Goal: Find specific page/section: Find specific page/section

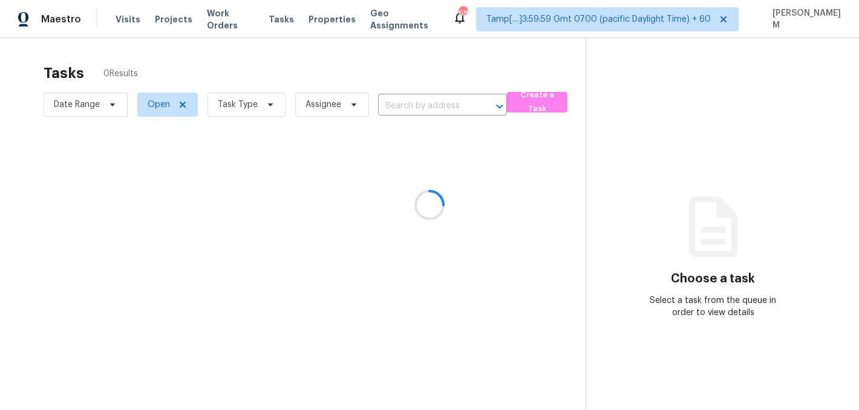
click at [232, 24] on div at bounding box center [429, 205] width 859 height 410
click at [232, 19] on div at bounding box center [429, 205] width 859 height 410
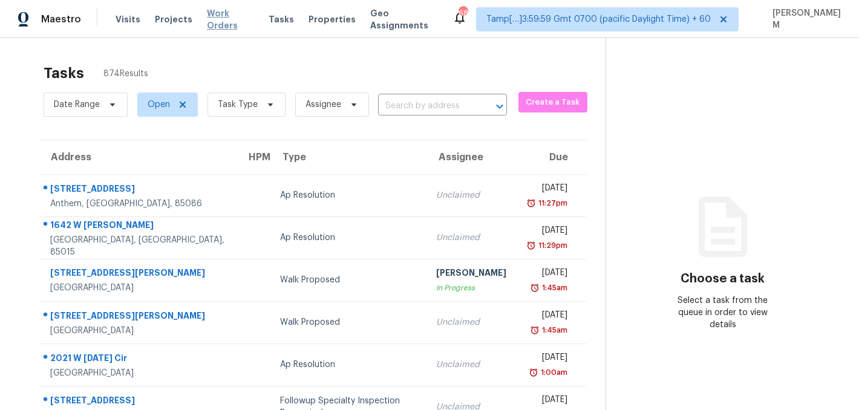
click at [244, 21] on span "Work Orders" at bounding box center [230, 19] width 47 height 24
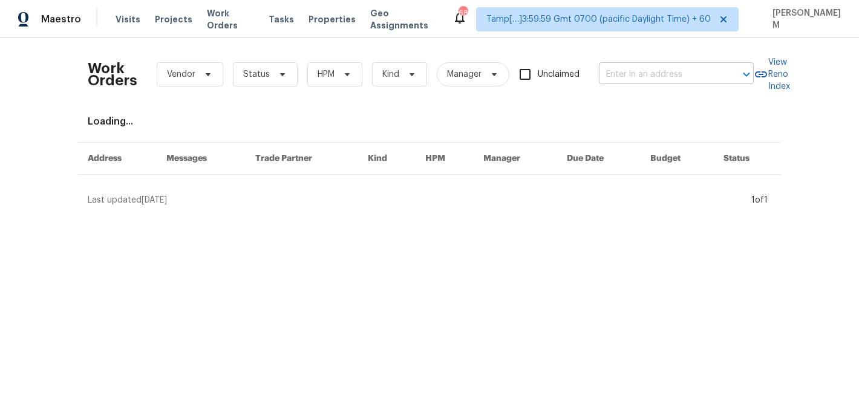
click at [686, 81] on input "text" at bounding box center [659, 74] width 121 height 19
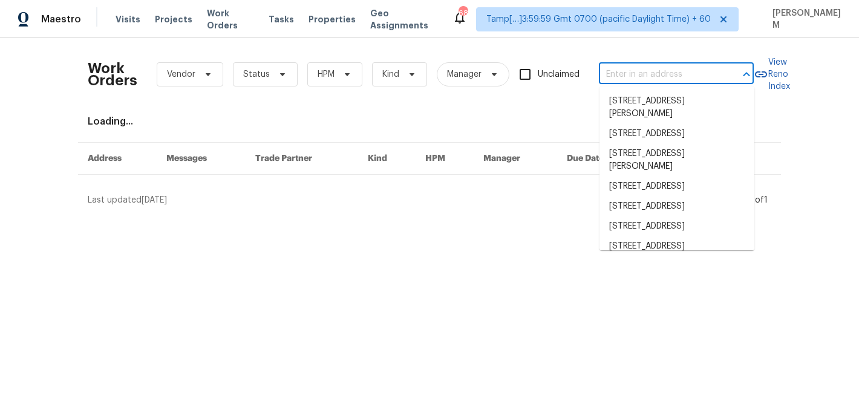
paste input "[STREET_ADDRESS]"
type input "[STREET_ADDRESS]"
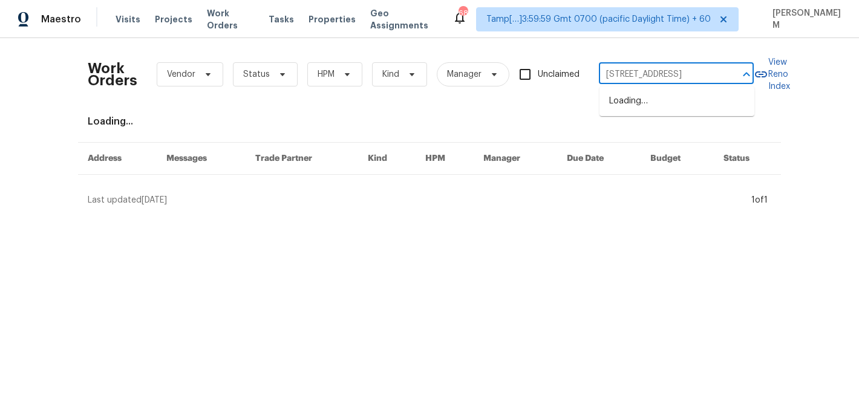
scroll to position [0, 42]
click at [685, 102] on li "[STREET_ADDRESS]" at bounding box center [676, 101] width 155 height 20
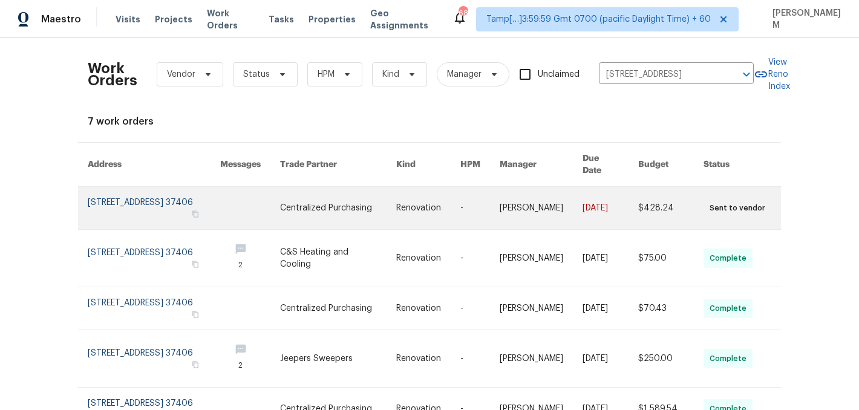
click at [605, 198] on link at bounding box center [610, 208] width 56 height 42
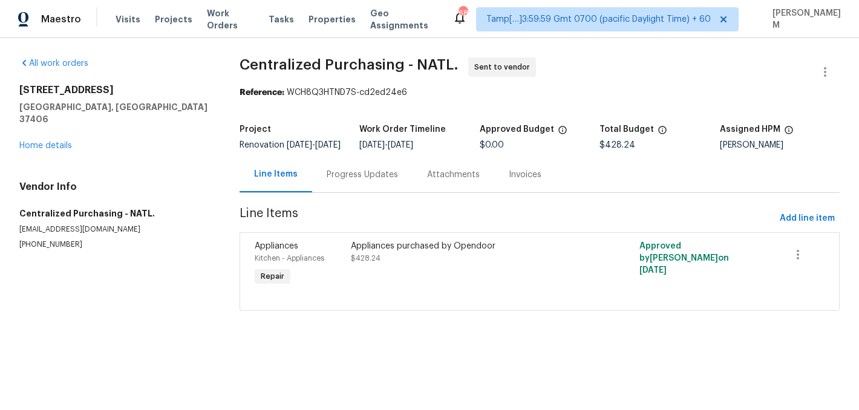
click at [47, 139] on div "[STREET_ADDRESS] Home details" at bounding box center [114, 118] width 191 height 68
click at [47, 142] on link "Home details" at bounding box center [45, 146] width 53 height 8
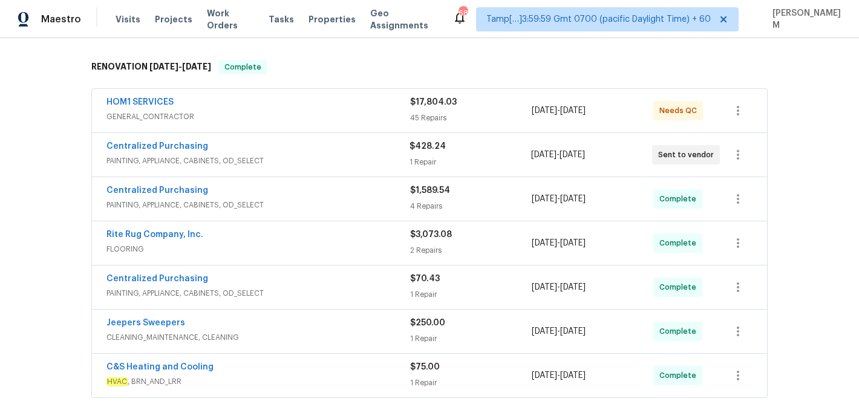
scroll to position [158, 0]
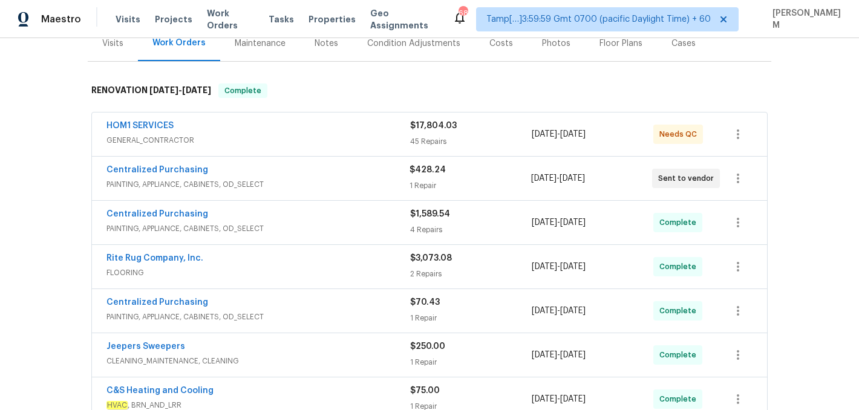
click at [330, 142] on span "GENERAL_CONTRACTOR" at bounding box center [258, 140] width 304 height 12
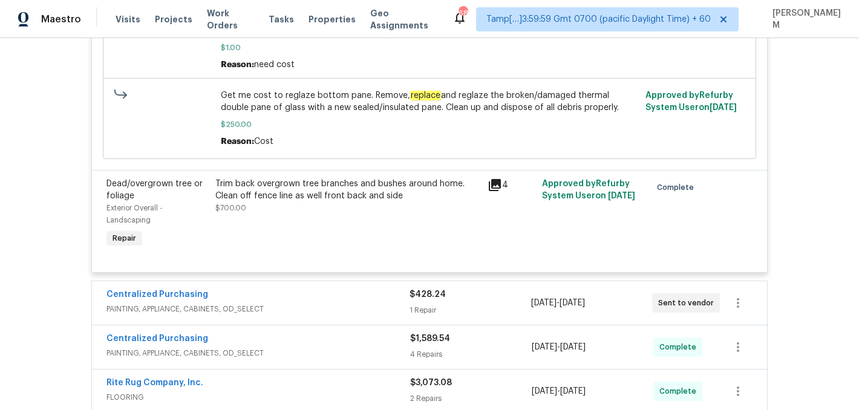
scroll to position [6518, 0]
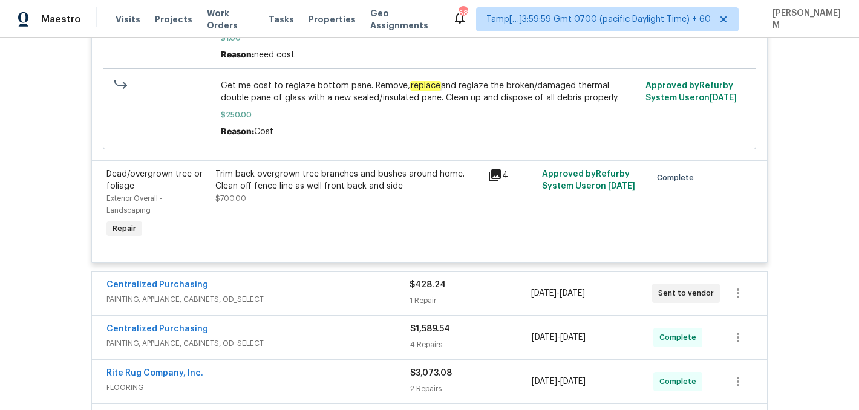
click at [334, 293] on div "Centralized Purchasing" at bounding box center [257, 286] width 303 height 15
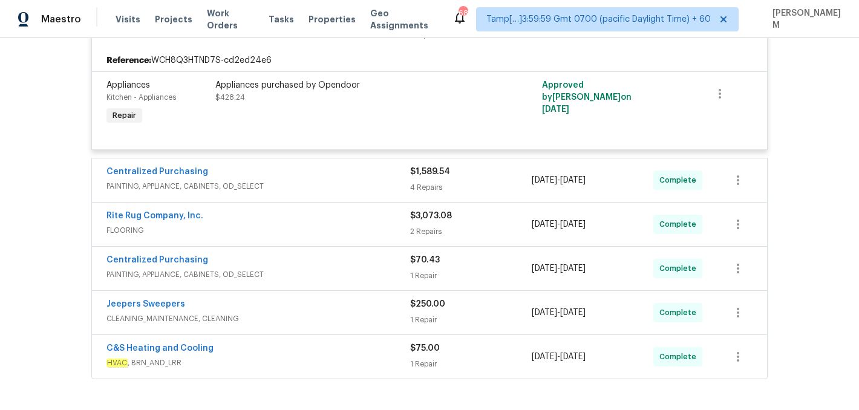
scroll to position [6786, 0]
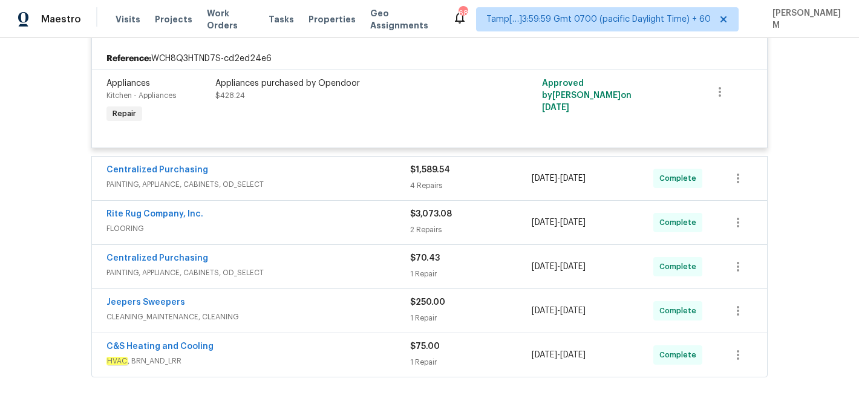
click at [289, 178] on div "Centralized Purchasing" at bounding box center [258, 171] width 304 height 15
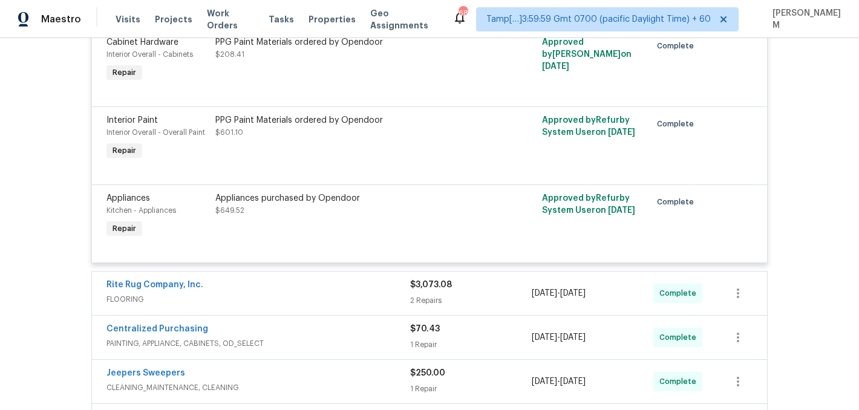
scroll to position [7236, 0]
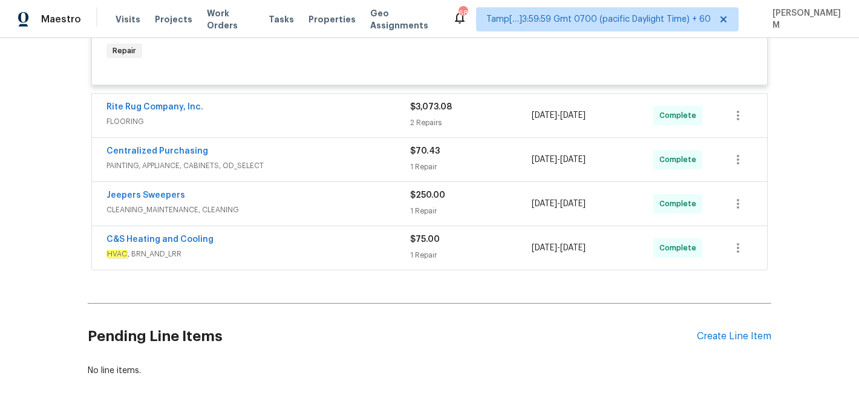
click at [342, 128] on span "FLOORING" at bounding box center [258, 122] width 304 height 12
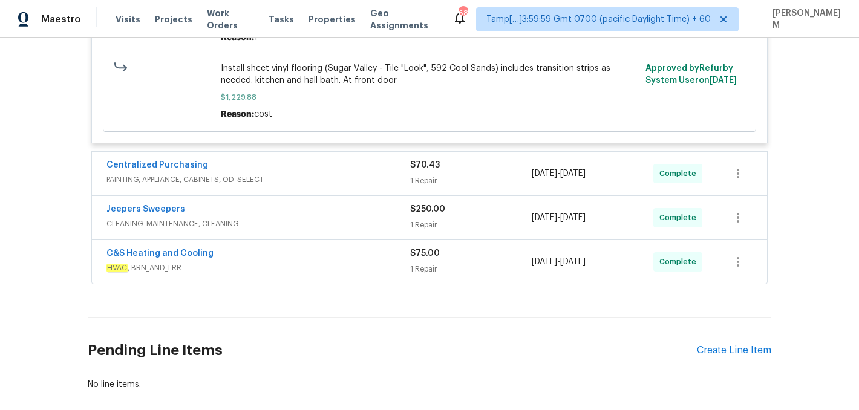
scroll to position [7670, 0]
click at [360, 186] on span "PAINTING, APPLIANCE, CABINETS, OD_SELECT" at bounding box center [258, 180] width 304 height 12
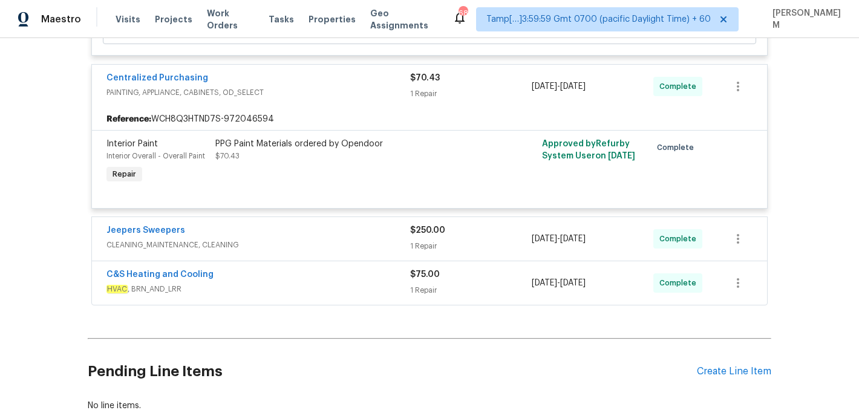
scroll to position [7764, 0]
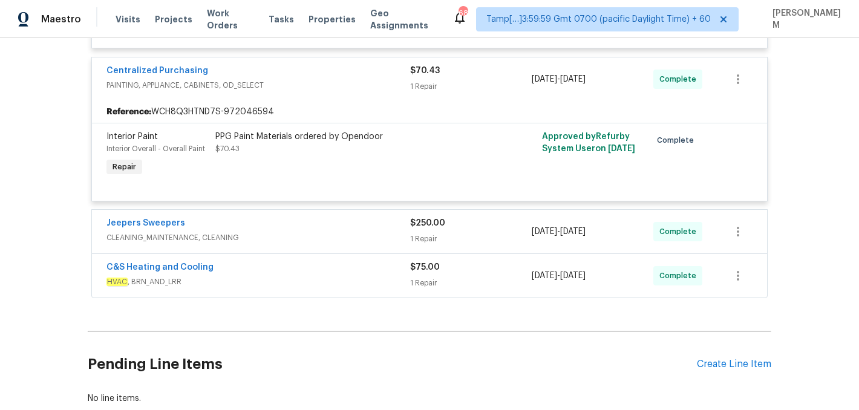
click at [367, 244] on span "CLEANING_MAINTENANCE, CLEANING" at bounding box center [258, 238] width 304 height 12
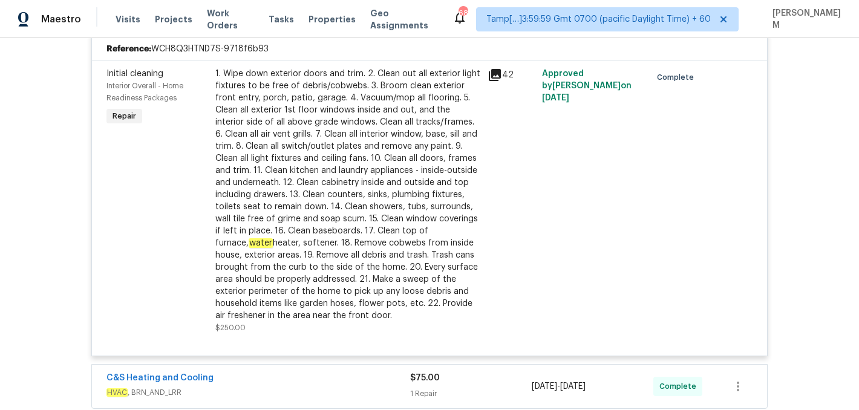
scroll to position [8184, 0]
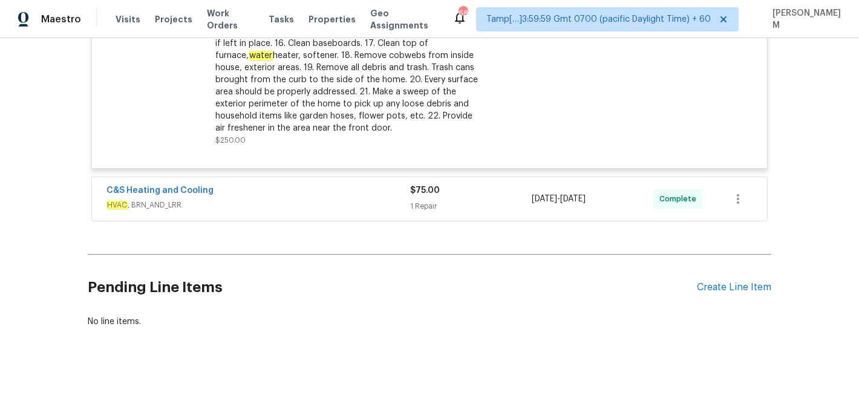
click at [354, 210] on span "HVAC , BRN_AND_LRR" at bounding box center [258, 205] width 304 height 12
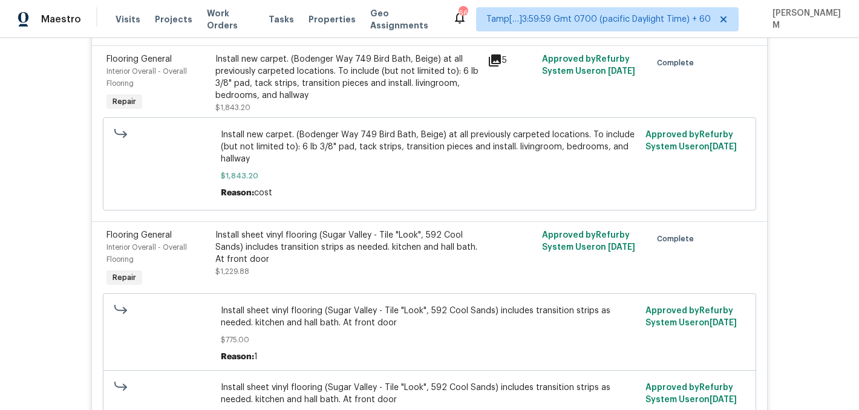
scroll to position [7334, 0]
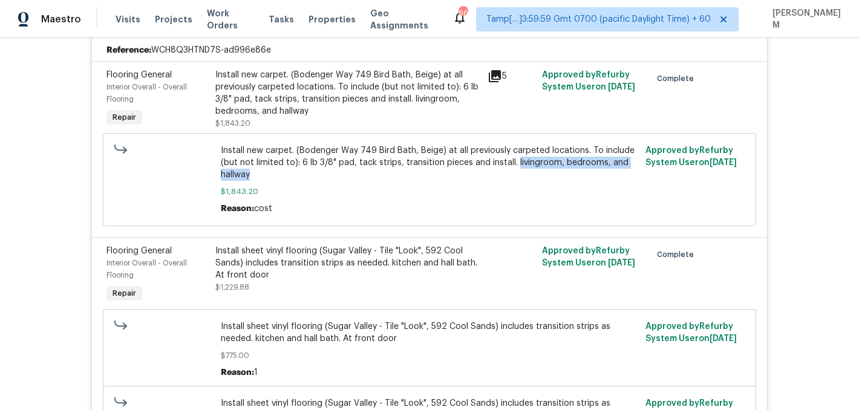
drag, startPoint x: 513, startPoint y: 176, endPoint x: 273, endPoint y: 195, distance: 240.8
click at [273, 195] on div "Install new carpet. (Bodenger Way 749 Bird Bath, Beige) at all previously carpe…" at bounding box center [430, 180] width 418 height 70
copy span "livingroom, bedrooms, and hallway"
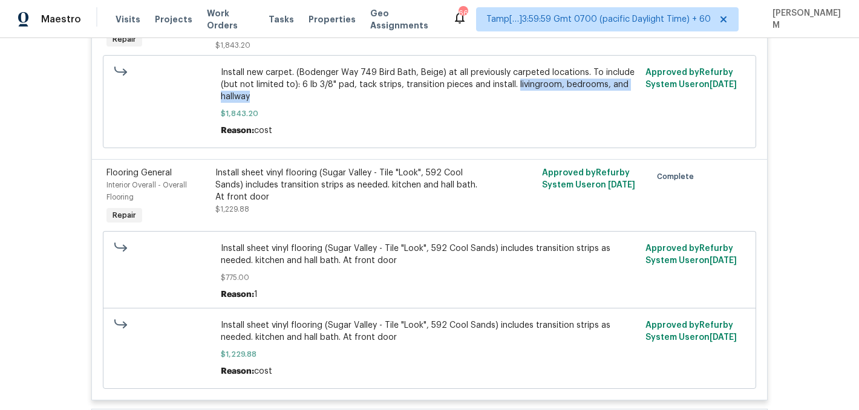
scroll to position [7426, 0]
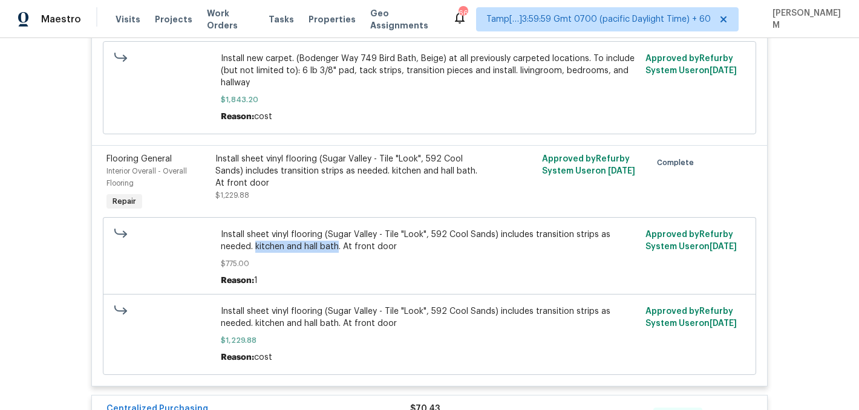
drag, startPoint x: 256, startPoint y: 261, endPoint x: 338, endPoint y: 261, distance: 82.3
click at [338, 253] on span "Install sheet vinyl flooring (Sugar Valley - Tile "Look", 592 Cool Sands) inclu…" at bounding box center [430, 241] width 418 height 24
copy span "kitchen and hall bath"
click at [336, 253] on span "Install sheet vinyl flooring (Sugar Valley - Tile "Look", 592 Cool Sands) inclu…" at bounding box center [430, 241] width 418 height 24
drag, startPoint x: 254, startPoint y: 262, endPoint x: 405, endPoint y: 264, distance: 151.2
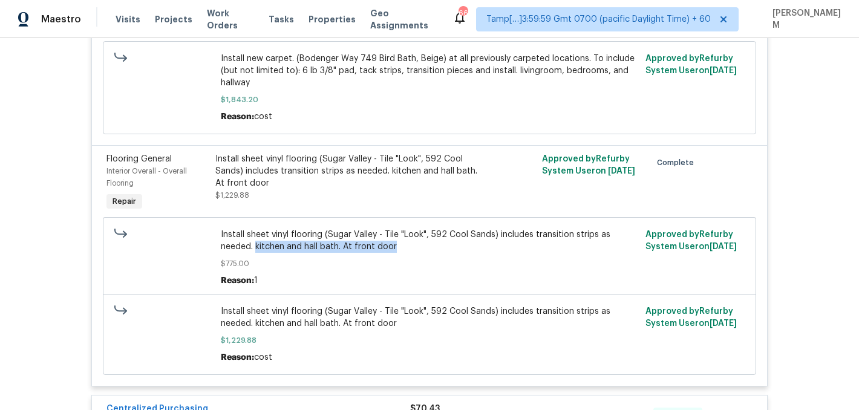
click at [405, 253] on span "Install sheet vinyl flooring (Sugar Valley - Tile "Look", 592 Cool Sands) inclu…" at bounding box center [430, 241] width 418 height 24
copy span "kitchen and hall bath. At front door"
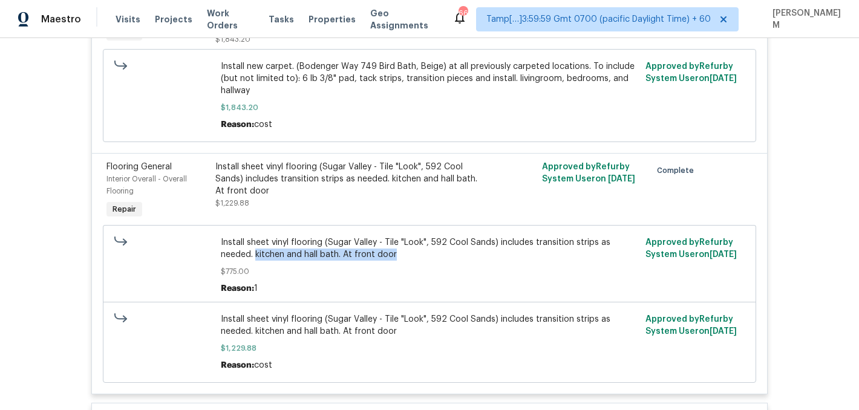
scroll to position [7418, 0]
copy span "kitchen and hall bath. At front door"
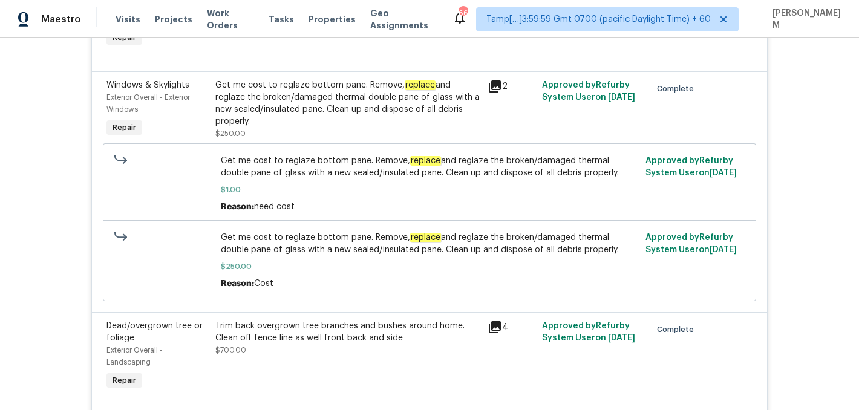
scroll to position [6328, 0]
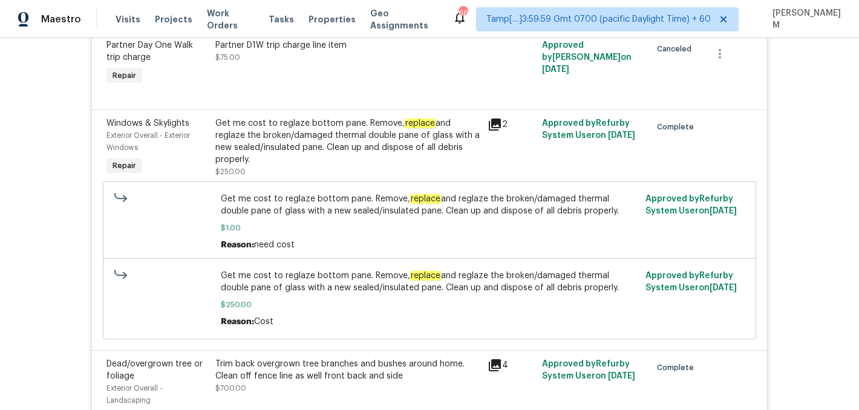
click at [413, 128] on em "replace" at bounding box center [420, 124] width 31 height 10
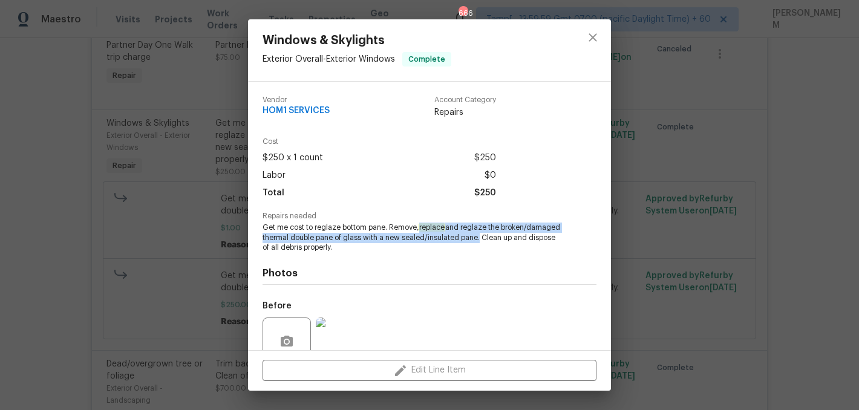
drag, startPoint x: 422, startPoint y: 228, endPoint x: 476, endPoint y: 236, distance: 55.1
click at [476, 236] on span "Get me cost to reglaze bottom pane. Remove, replace and reglaze the broken/dama…" at bounding box center [412, 238] width 301 height 30
copy span "replace and reglaze the broken/damaged thermal double pane of glass with a new …"
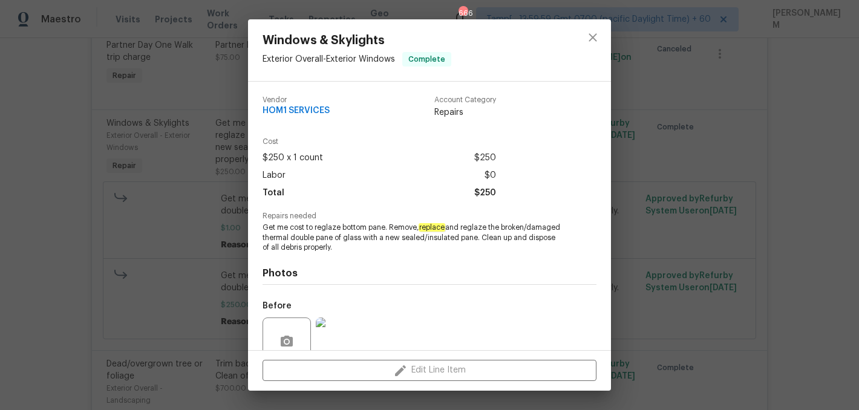
click at [189, 212] on div "Windows & Skylights Exterior Overall - Exterior Windows Complete Vendor HOM1 SE…" at bounding box center [429, 205] width 859 height 410
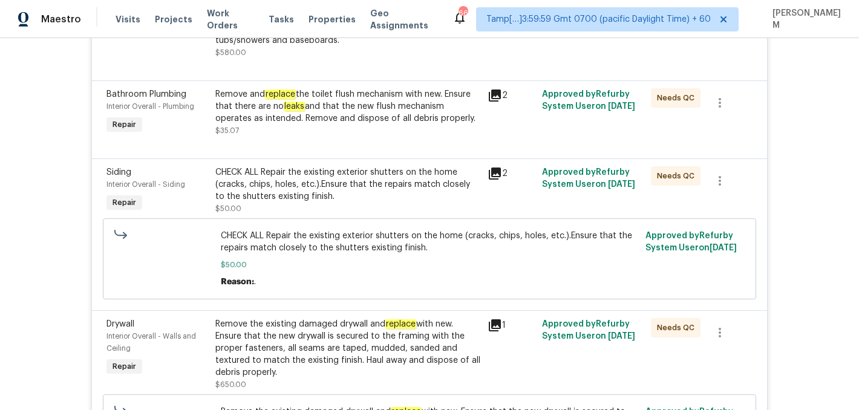
scroll to position [4846, 0]
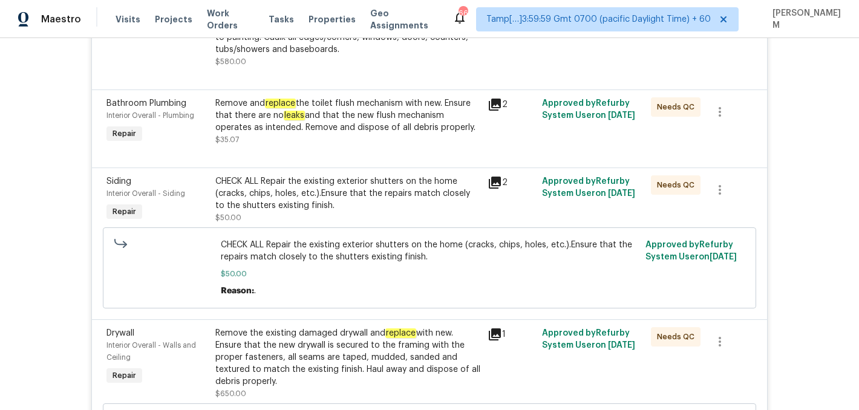
click at [383, 204] on div "CHECK ALL Repair the existing exterior shutters on the home (cracks, chips, hol…" at bounding box center [347, 193] width 265 height 36
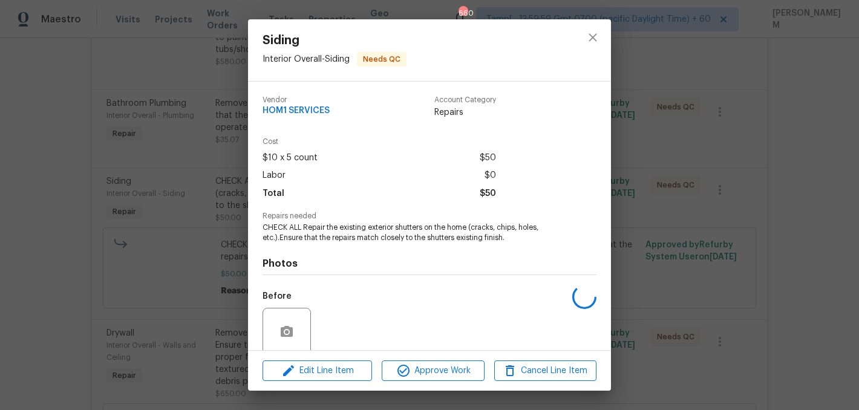
scroll to position [96, 0]
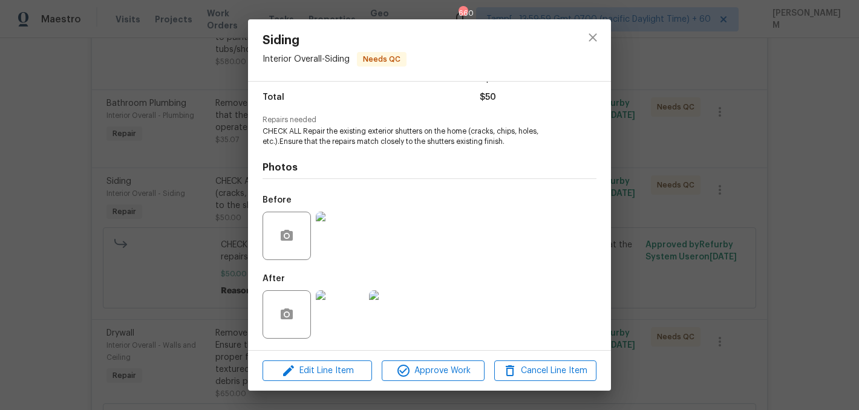
click at [348, 232] on img at bounding box center [340, 236] width 48 height 48
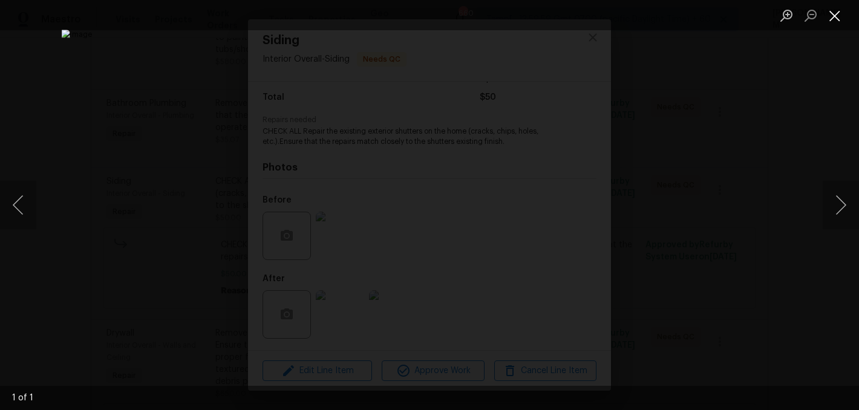
click at [844, 18] on button "Close lightbox" at bounding box center [835, 15] width 24 height 21
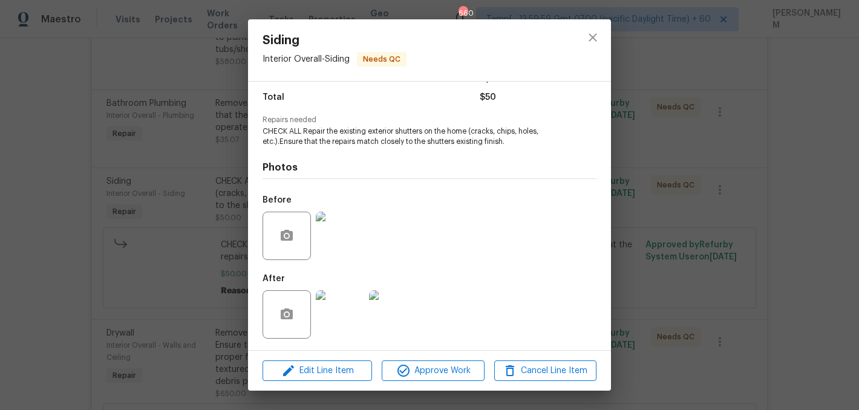
click at [693, 123] on div "Siding Interior Overall - Siding Needs QC Vendor HOM1 SERVICES Account Category…" at bounding box center [429, 205] width 859 height 410
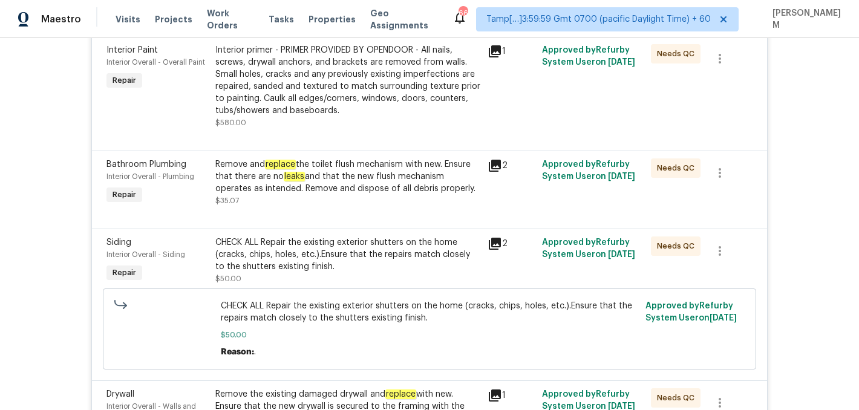
scroll to position [4779, 0]
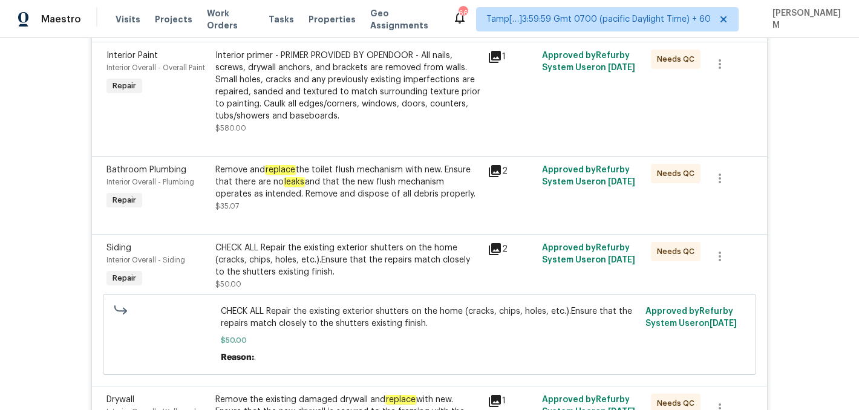
click at [305, 188] on div "Remove and replace the toilet flush mechanism with new. Ensure that there are n…" at bounding box center [347, 182] width 265 height 36
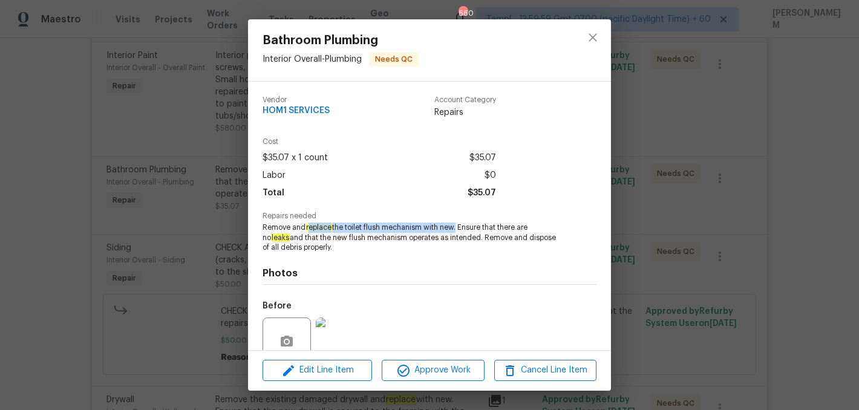
drag, startPoint x: 308, startPoint y: 226, endPoint x: 455, endPoint y: 227, distance: 147.0
click at [455, 227] on span "Remove and replace the toilet flush mechanism with new. Ensure that there are n…" at bounding box center [412, 238] width 301 height 30
copy span "eplace the toilet flush mechanism with new"
click at [209, 311] on div "Bathroom Plumbing Interior Overall - Plumbing Needs QC Vendor HOM1 SERVICES Acc…" at bounding box center [429, 205] width 859 height 410
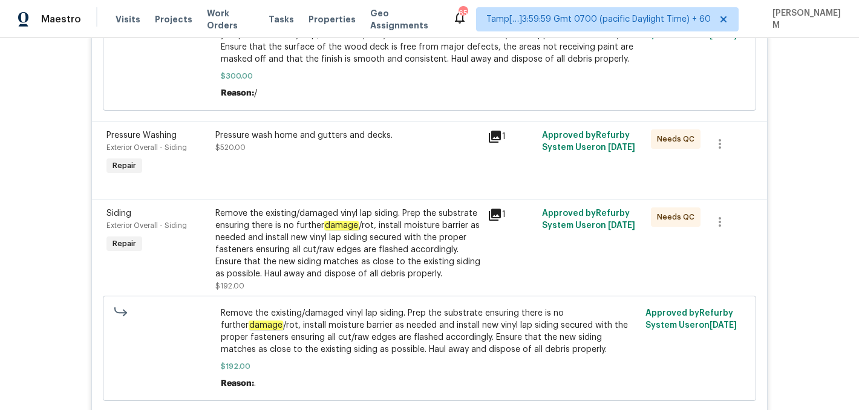
scroll to position [1429, 0]
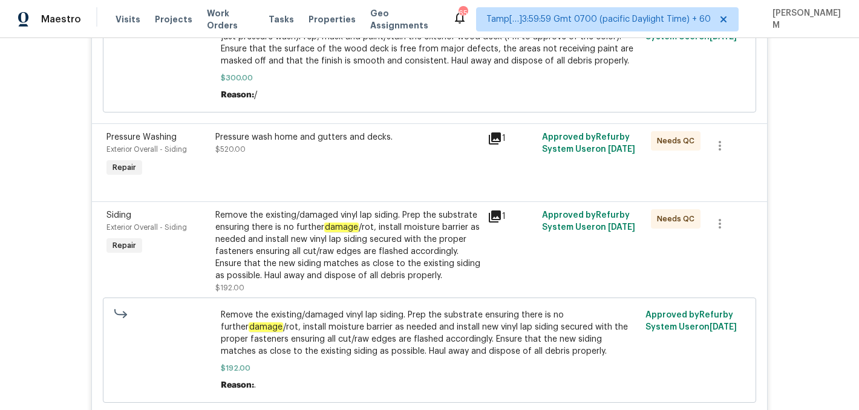
click at [416, 235] on div "Remove the existing/damaged vinyl lap siding. Prep the substrate ensuring there…" at bounding box center [347, 245] width 265 height 73
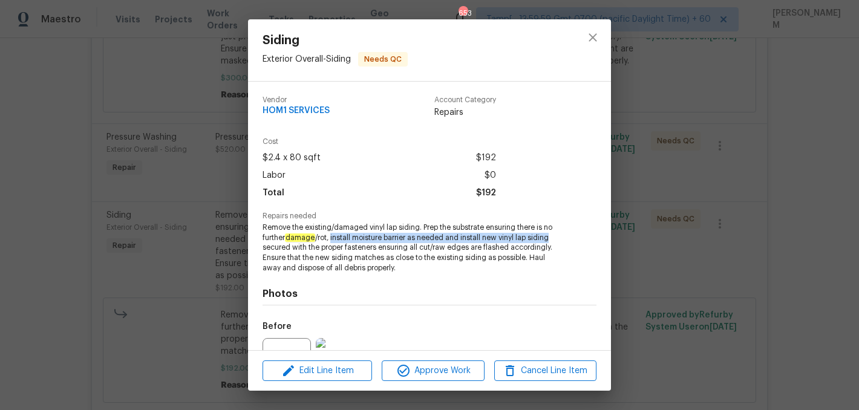
drag, startPoint x: 332, startPoint y: 238, endPoint x: 559, endPoint y: 239, distance: 227.4
click at [559, 239] on span "Remove the existing/damaged vinyl lap siding. Prep the substrate ensuring there…" at bounding box center [412, 248] width 301 height 51
copy span "install moisture barrier as needed and install new vinyl lap siding"
click at [192, 264] on div "Siding Exterior Overall - Siding Needs QC Vendor HOM1 SERVICES Account Category…" at bounding box center [429, 205] width 859 height 410
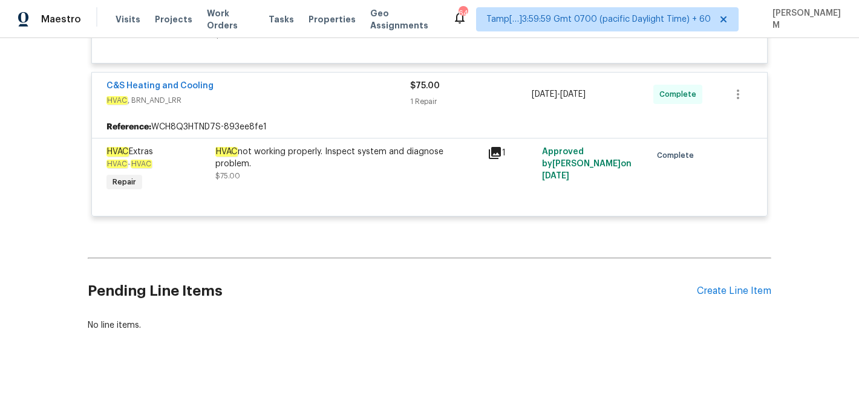
scroll to position [8293, 0]
